Goal: Task Accomplishment & Management: Complete application form

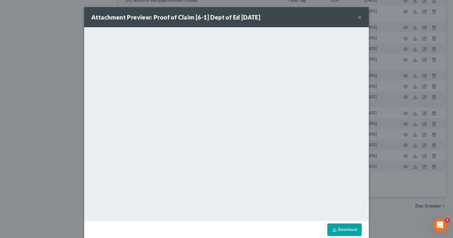
click at [358, 19] on button "×" at bounding box center [360, 17] width 4 height 7
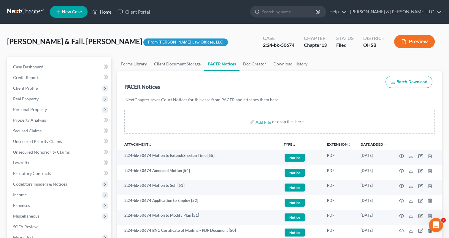
click at [108, 12] on link "Home" at bounding box center [101, 12] width 25 height 11
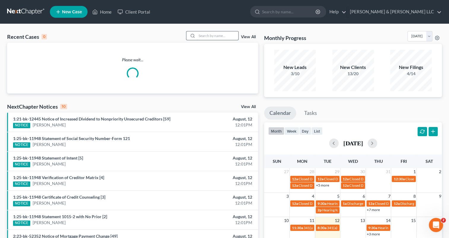
click at [206, 36] on input "search" at bounding box center [218, 35] width 42 height 9
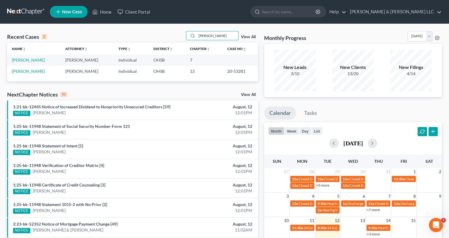
type input "[PERSON_NAME]"
click at [20, 74] on td "[PERSON_NAME]" at bounding box center [33, 71] width 53 height 11
click at [20, 71] on link "[PERSON_NAME]" at bounding box center [28, 71] width 33 height 5
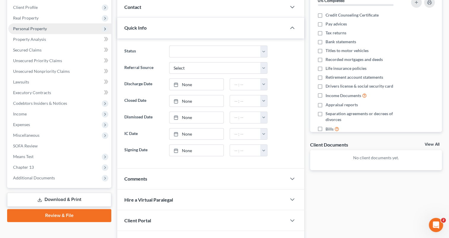
scroll to position [89, 0]
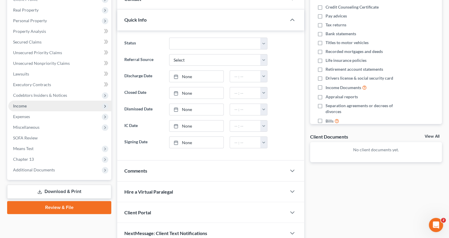
click at [32, 106] on span "Income" at bounding box center [59, 106] width 103 height 11
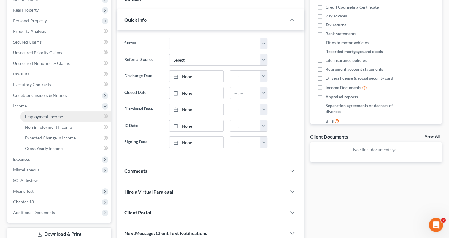
click at [37, 116] on span "Employment Income" at bounding box center [44, 116] width 38 height 5
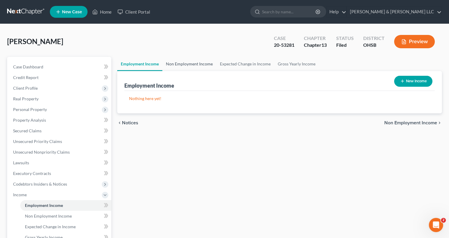
click at [200, 62] on link "Non Employment Income" at bounding box center [189, 64] width 54 height 14
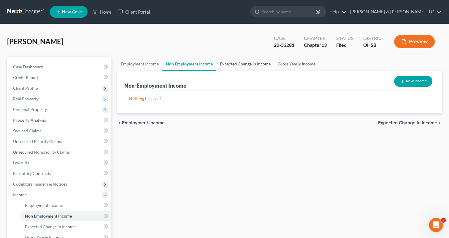
click at [247, 64] on link "Expected Change in Income" at bounding box center [245, 64] width 58 height 14
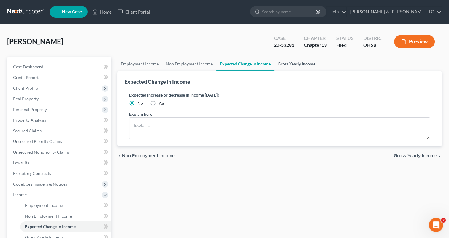
click at [289, 65] on link "Gross Yearly Income" at bounding box center [296, 64] width 45 height 14
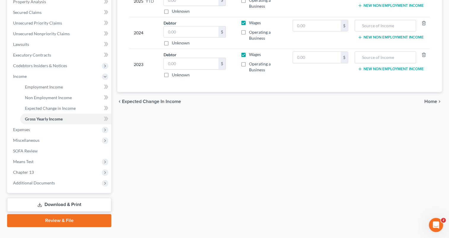
scroll to position [130, 0]
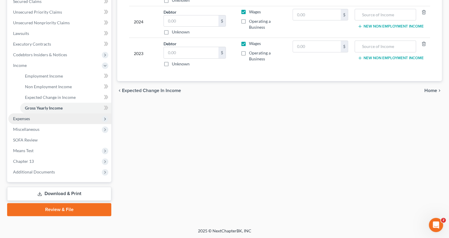
click at [27, 117] on span "Expenses" at bounding box center [21, 118] width 17 height 5
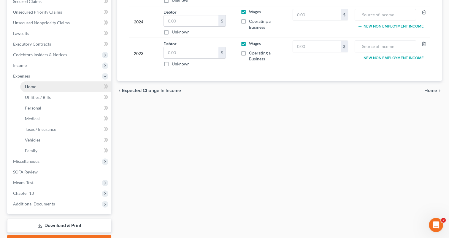
click at [32, 89] on link "Home" at bounding box center [65, 87] width 91 height 11
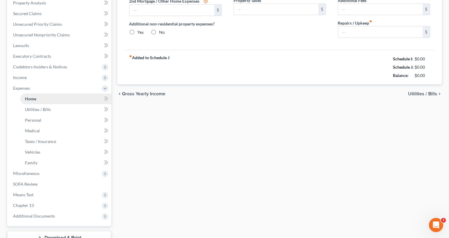
type input "0.00"
radio input "true"
type input "0.00"
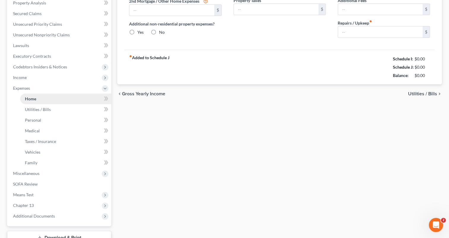
type input "0.00"
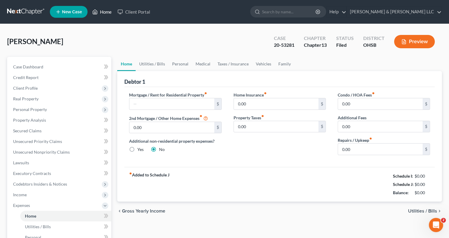
click at [104, 10] on link "Home" at bounding box center [101, 12] width 25 height 11
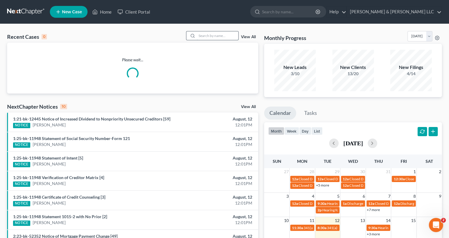
click at [224, 37] on input "search" at bounding box center [218, 35] width 42 height 9
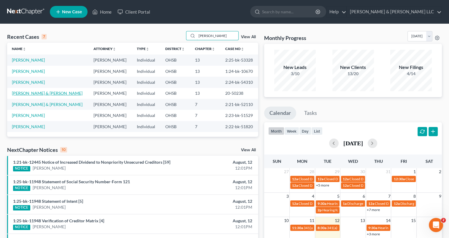
type input "[PERSON_NAME]"
click at [43, 92] on link "[PERSON_NAME] & [PERSON_NAME]" at bounding box center [47, 93] width 71 height 5
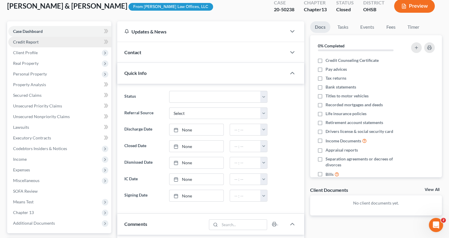
scroll to position [59, 0]
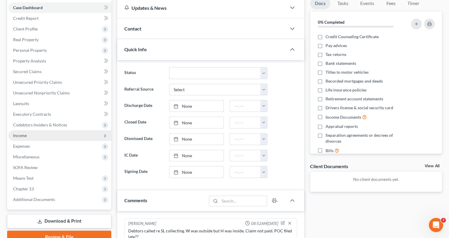
click at [21, 135] on span "Income" at bounding box center [20, 135] width 14 height 5
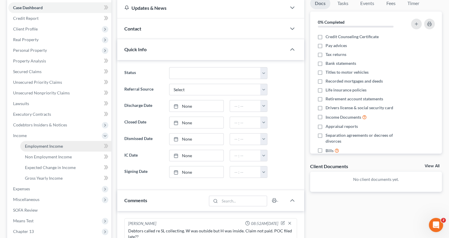
click at [32, 145] on span "Employment Income" at bounding box center [44, 146] width 38 height 5
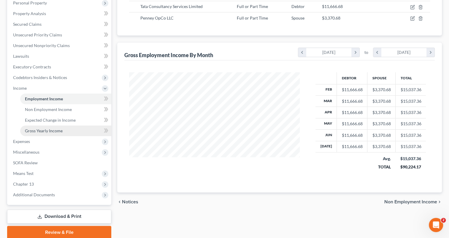
scroll to position [130, 0]
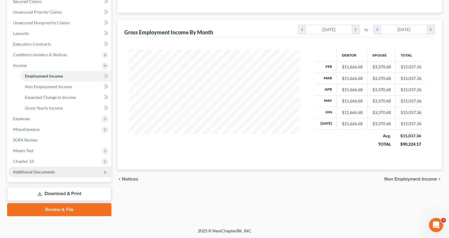
click at [41, 171] on span "Additional Documents" at bounding box center [34, 172] width 42 height 5
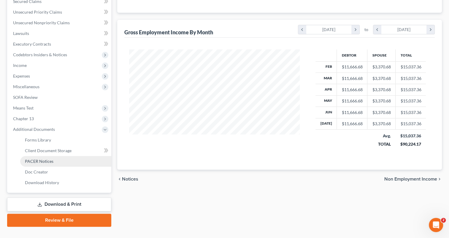
click at [43, 162] on span "PACER Notices" at bounding box center [39, 161] width 28 height 5
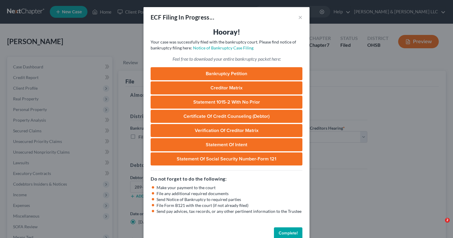
select select "0"
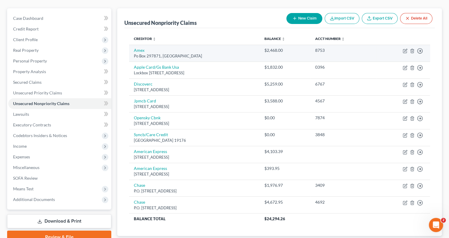
scroll to position [59, 0]
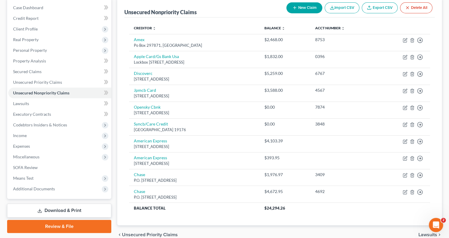
click at [303, 8] on button "New Claim" at bounding box center [304, 7] width 36 height 11
select select "0"
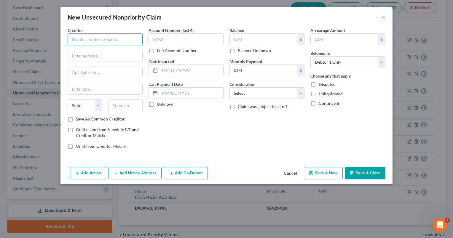
click at [118, 38] on input "text" at bounding box center [105, 39] width 75 height 12
paste input "Elan Financial Services"
type input "Elan Financial Services"
click at [104, 59] on input "text" at bounding box center [105, 55] width 74 height 11
paste input "P.O. Box 790408"
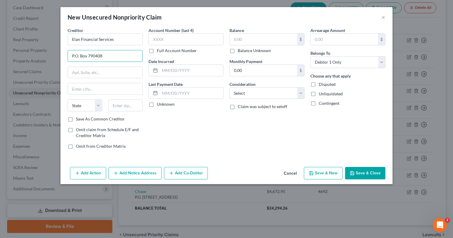
type input "P.O. Box 790408"
click at [130, 107] on input "text" at bounding box center [125, 106] width 35 height 12
paste input "63179"
type input "63179"
type input "Saint Louis"
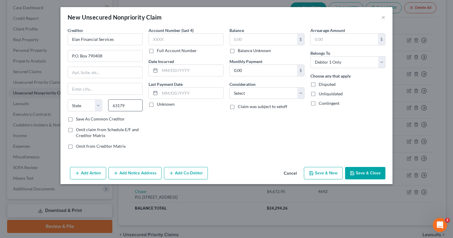
select select "26"
click at [180, 38] on input "text" at bounding box center [186, 39] width 75 height 12
type input "6501"
click at [248, 43] on input "text" at bounding box center [263, 39] width 67 height 11
paste input "9,866.08"
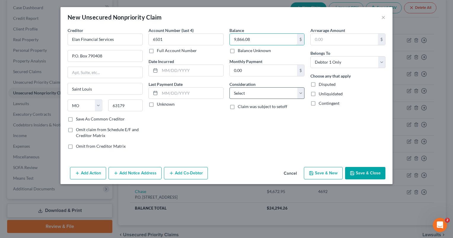
type input "9,866.08"
click at [264, 98] on select "Select Cable / Satellite Services Collection Agency Credit Card Debt Debt Couns…" at bounding box center [266, 93] width 75 height 12
select select "2"
click at [229, 87] on select "Select Cable / Satellite Services Collection Agency Credit Card Debt Debt Couns…" at bounding box center [266, 93] width 75 height 12
click at [358, 172] on button "Save & Close" at bounding box center [365, 173] width 40 height 12
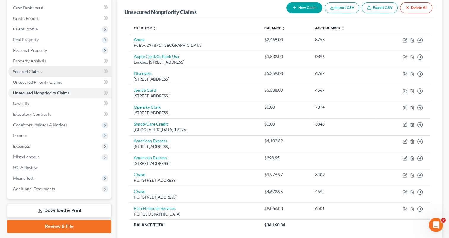
click at [41, 72] on link "Secured Claims" at bounding box center [59, 71] width 103 height 11
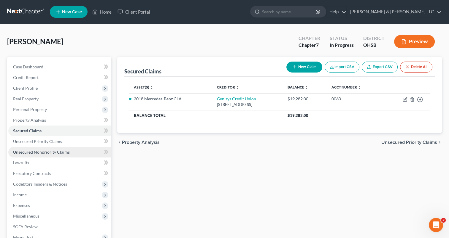
click at [57, 154] on span "Unsecured Nonpriority Claims" at bounding box center [41, 152] width 57 height 5
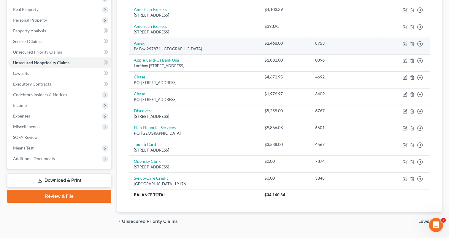
scroll to position [104, 0]
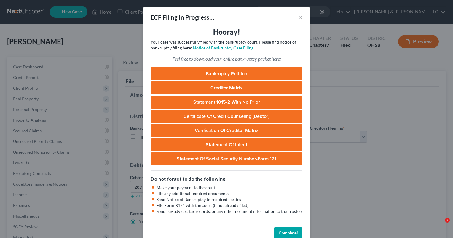
select select "0"
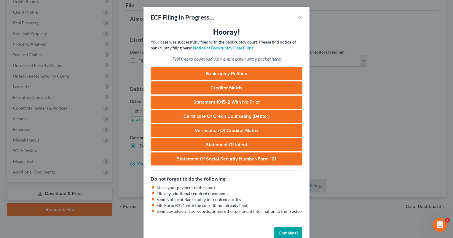
click at [212, 48] on link "Notice of Bankruptcy Case Filing" at bounding box center [223, 47] width 60 height 5
